Goal: Find specific page/section: Find specific page/section

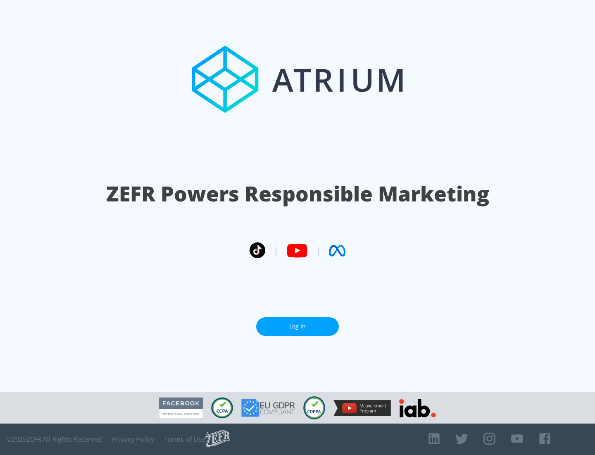
click at [298, 326] on link "Log In" at bounding box center [297, 326] width 83 height 19
